Goal: Navigation & Orientation: Find specific page/section

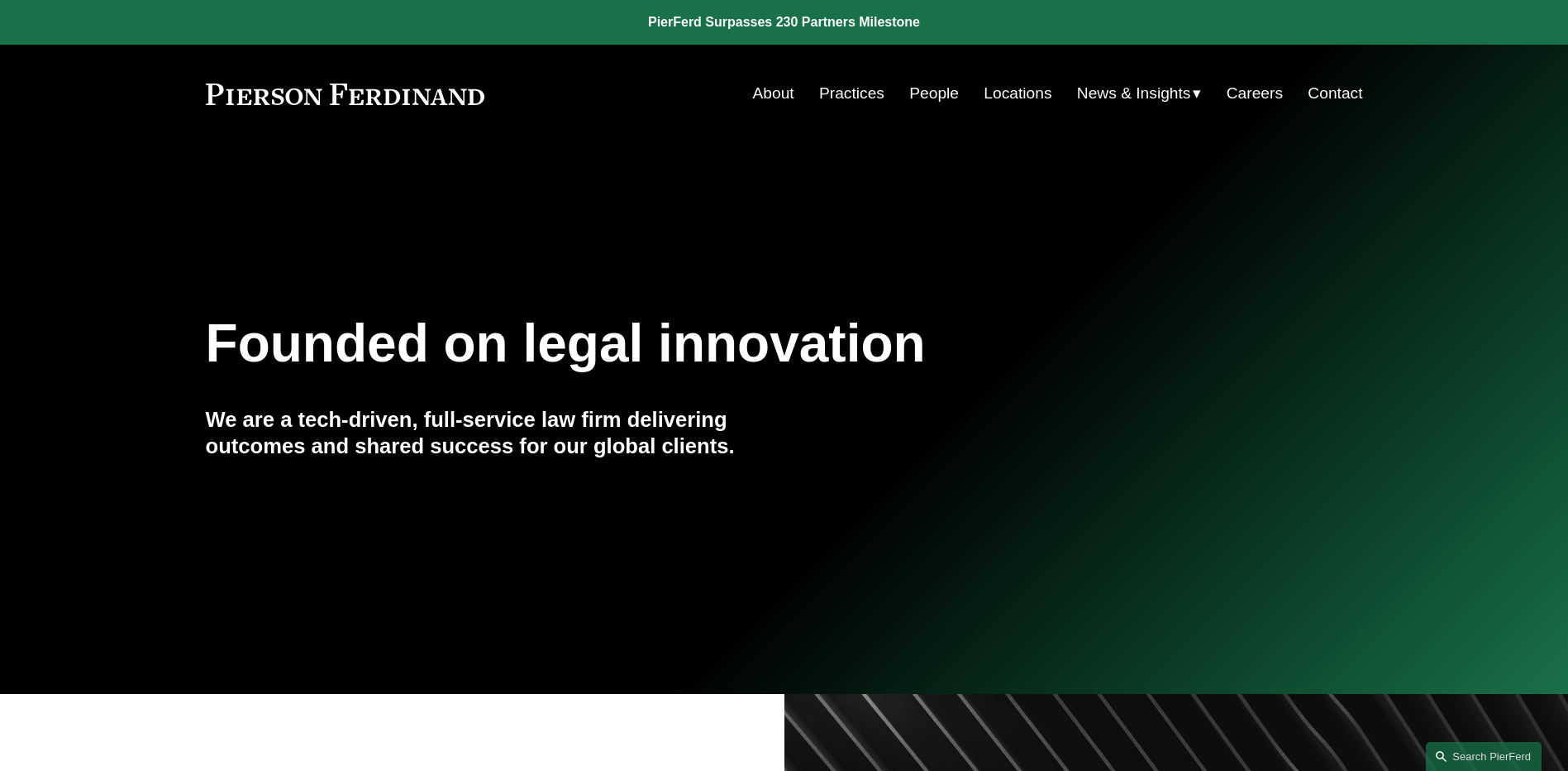
click at [0, 0] on span "News" at bounding box center [0, 0] width 0 height 0
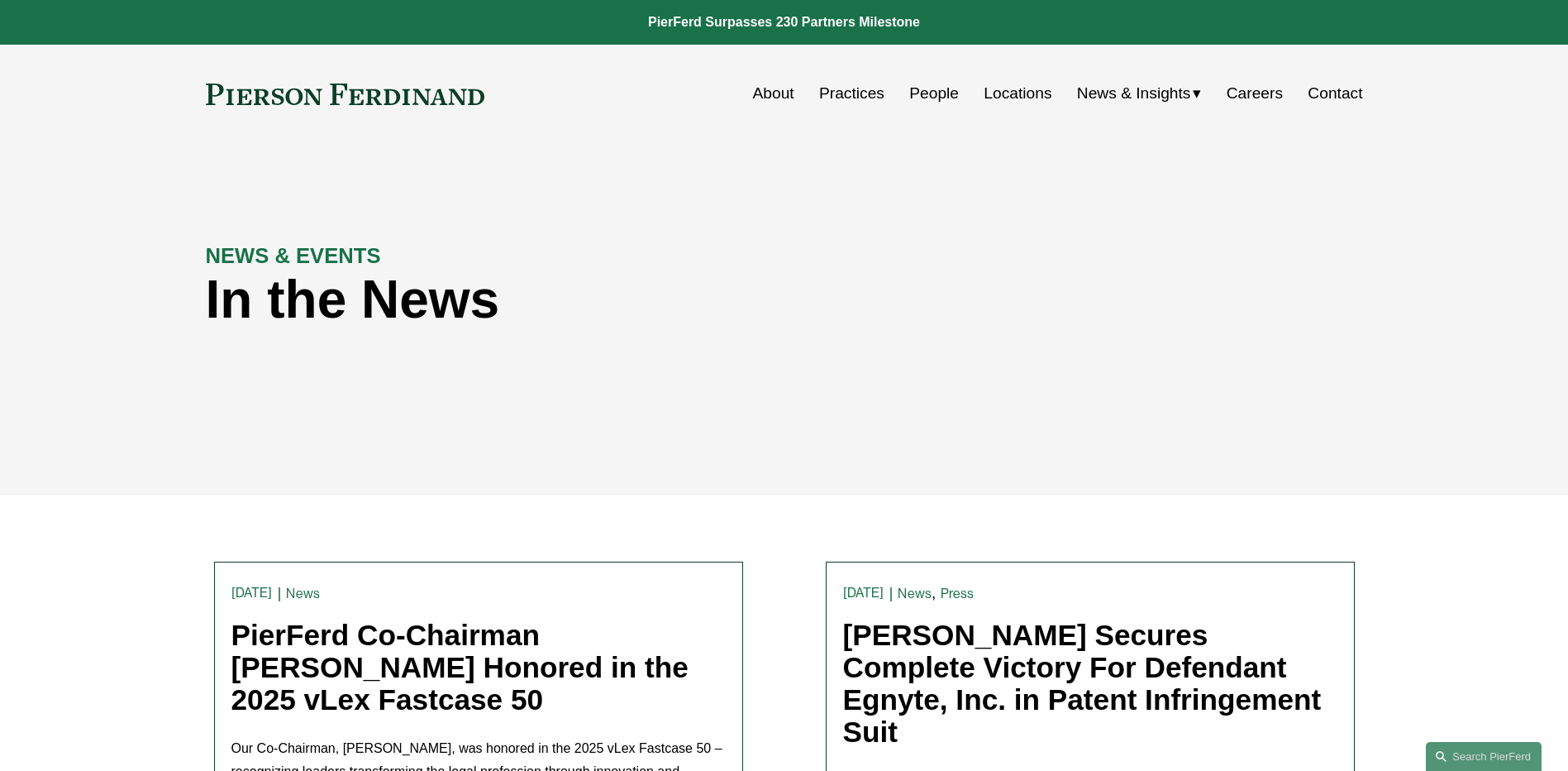
click at [932, 95] on link "People" at bounding box center [934, 94] width 50 height 31
